Goal: Task Accomplishment & Management: Complete application form

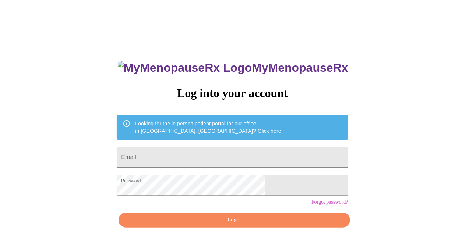
scroll to position [0, 0]
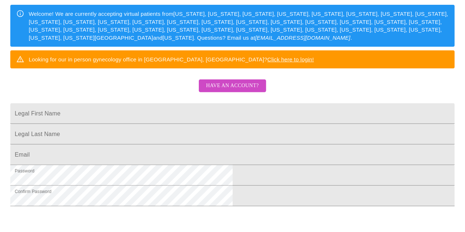
scroll to position [111, 0]
